Goal: Find specific page/section: Find specific page/section

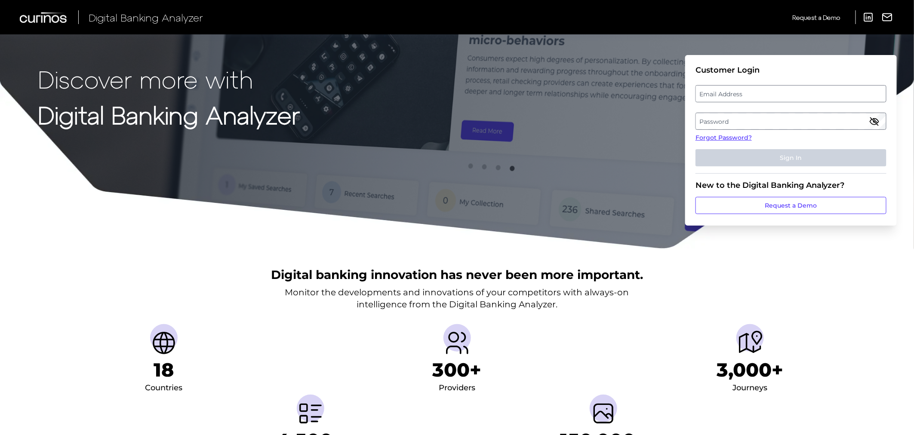
click at [712, 93] on label "Email Address" at bounding box center [791, 93] width 190 height 15
click at [712, 93] on input "email" at bounding box center [790, 93] width 191 height 17
type input "[PERSON_NAME][EMAIL_ADDRESS][DOMAIN_NAME]"
click at [741, 115] on div "Password" at bounding box center [790, 121] width 191 height 17
click at [740, 127] on label "Password" at bounding box center [791, 121] width 190 height 15
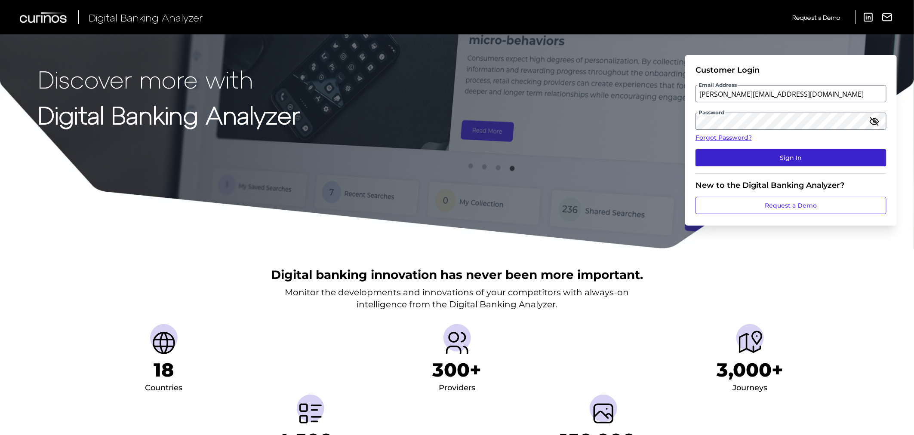
click at [755, 158] on button "Sign In" at bounding box center [790, 157] width 191 height 17
